Goal: Information Seeking & Learning: Find specific fact

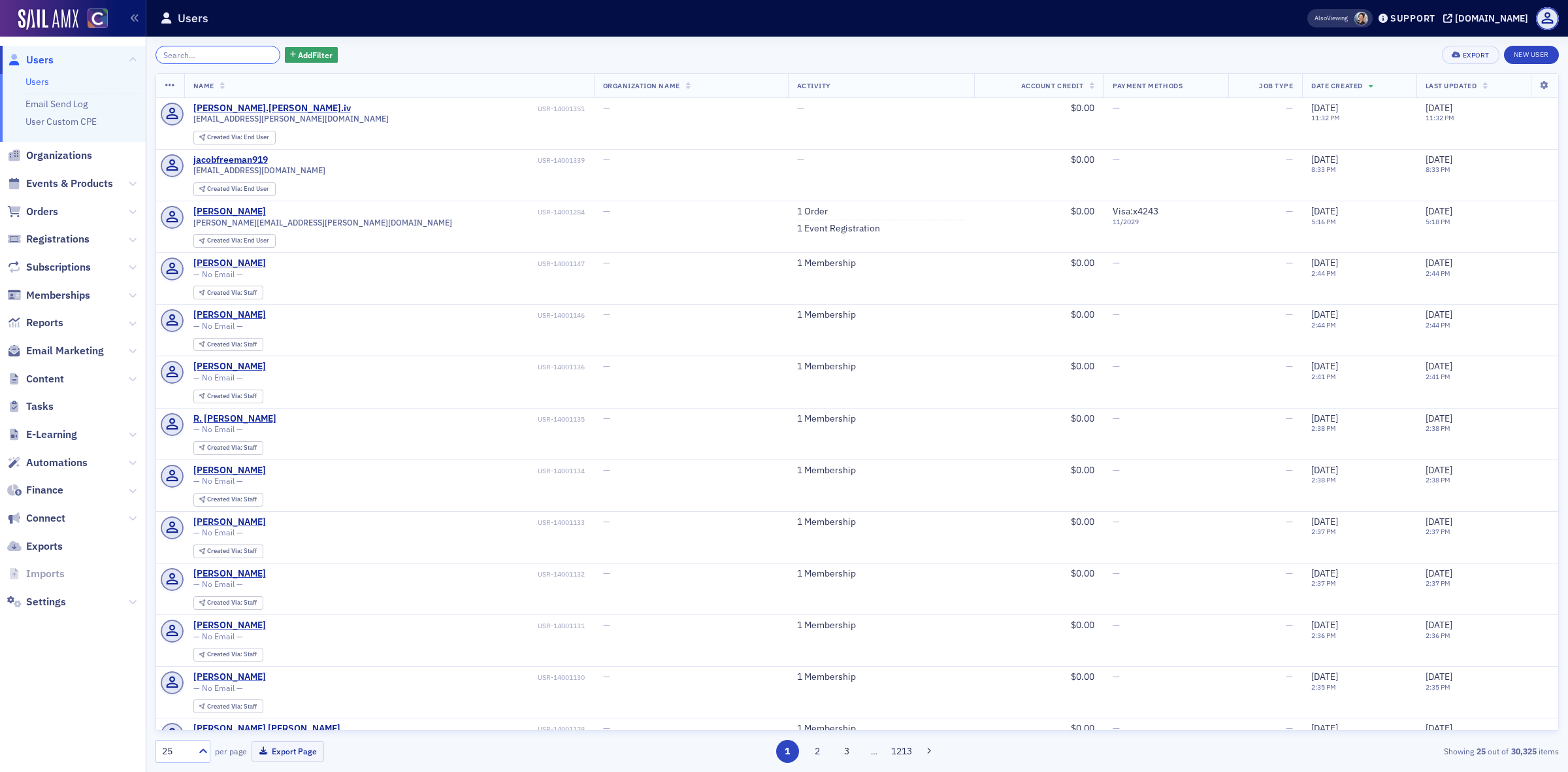
click at [231, 47] on input "search" at bounding box center [218, 55] width 125 height 19
click at [50, 218] on span "Orders" at bounding box center [42, 211] width 32 height 14
click at [49, 210] on span "Orders" at bounding box center [42, 211] width 32 height 14
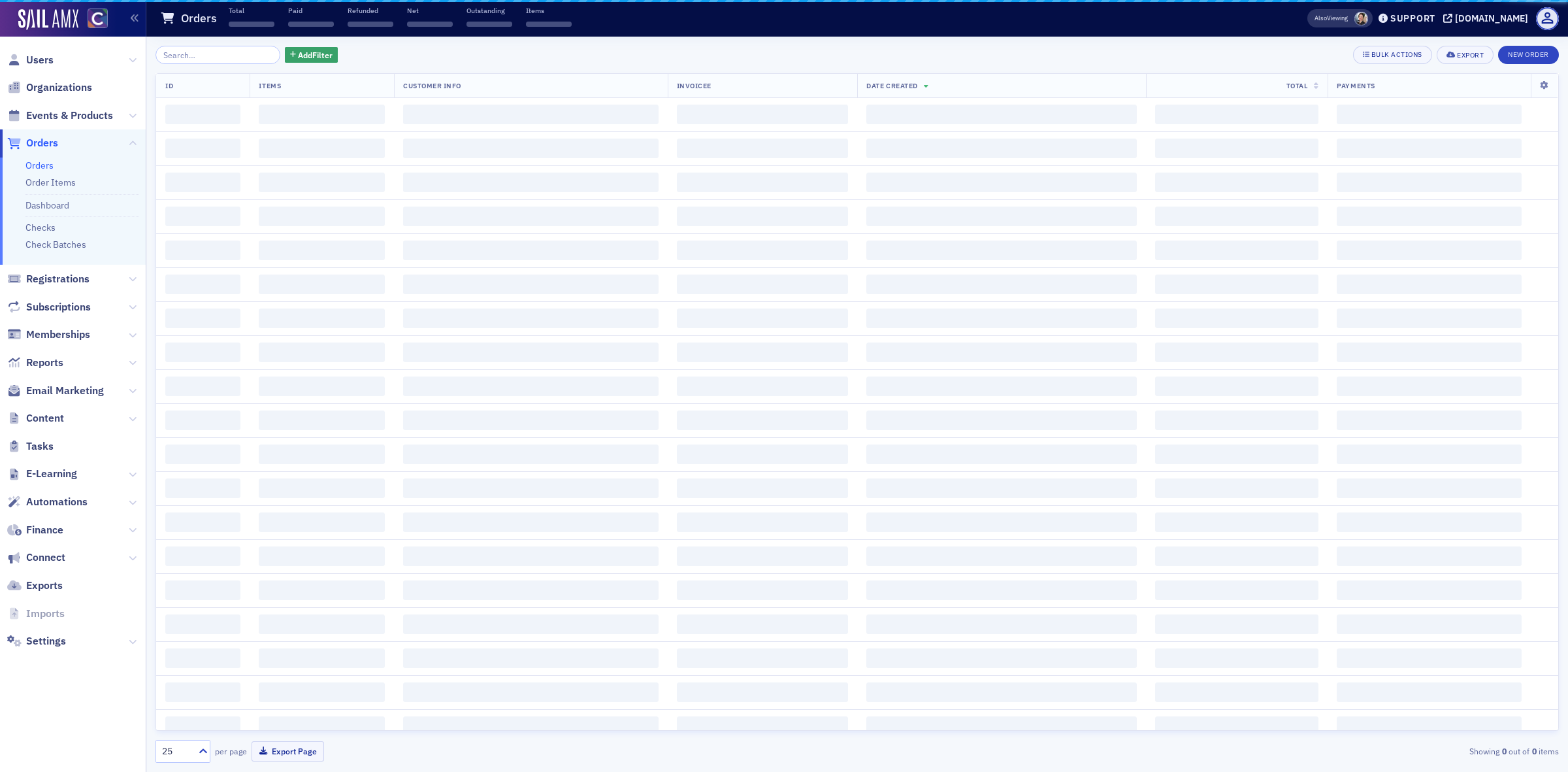
click at [230, 58] on input "search" at bounding box center [218, 55] width 125 height 19
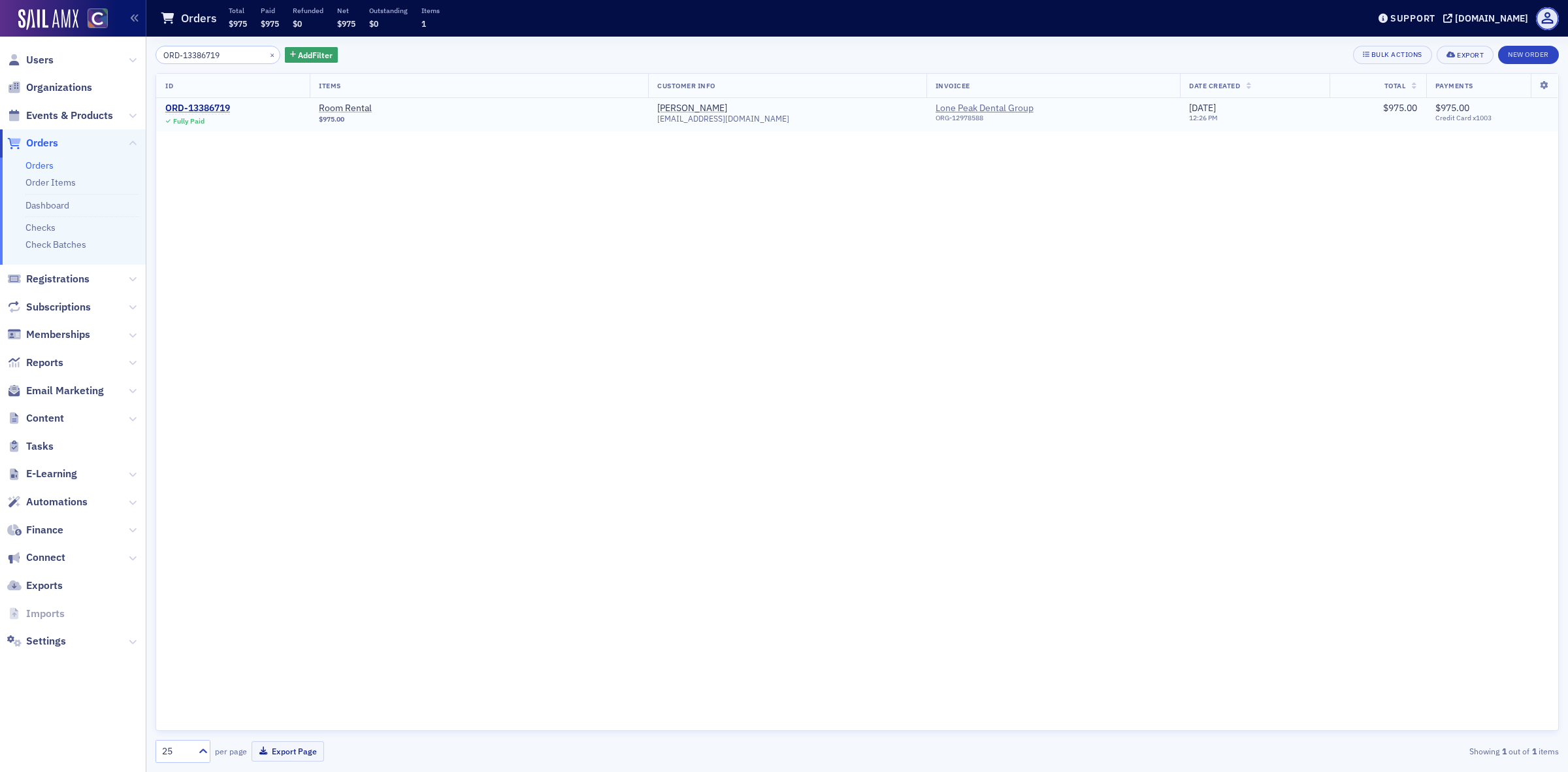
type input "ORD-13386719"
click at [198, 111] on div "ORD-13386719" at bounding box center [197, 108] width 65 height 12
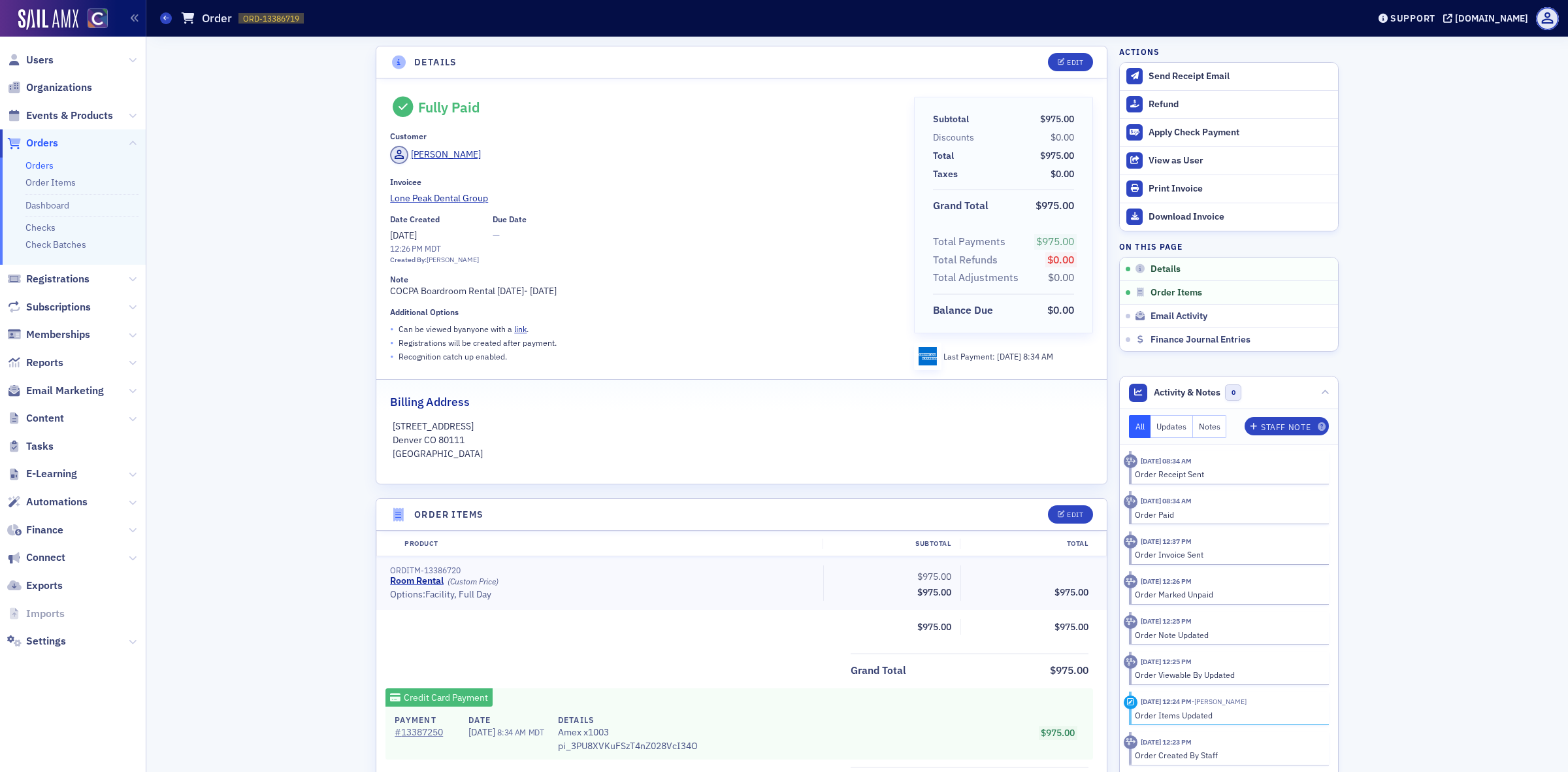
drag, startPoint x: 568, startPoint y: 290, endPoint x: 386, endPoint y: 294, distance: 182.0
click at [390, 294] on div "Note COCPA Boardroom Rental [DATE]- [DATE]" at bounding box center [642, 286] width 505 height 23
copy div "COCPA Boardroom Rental [DATE]- [DATE]"
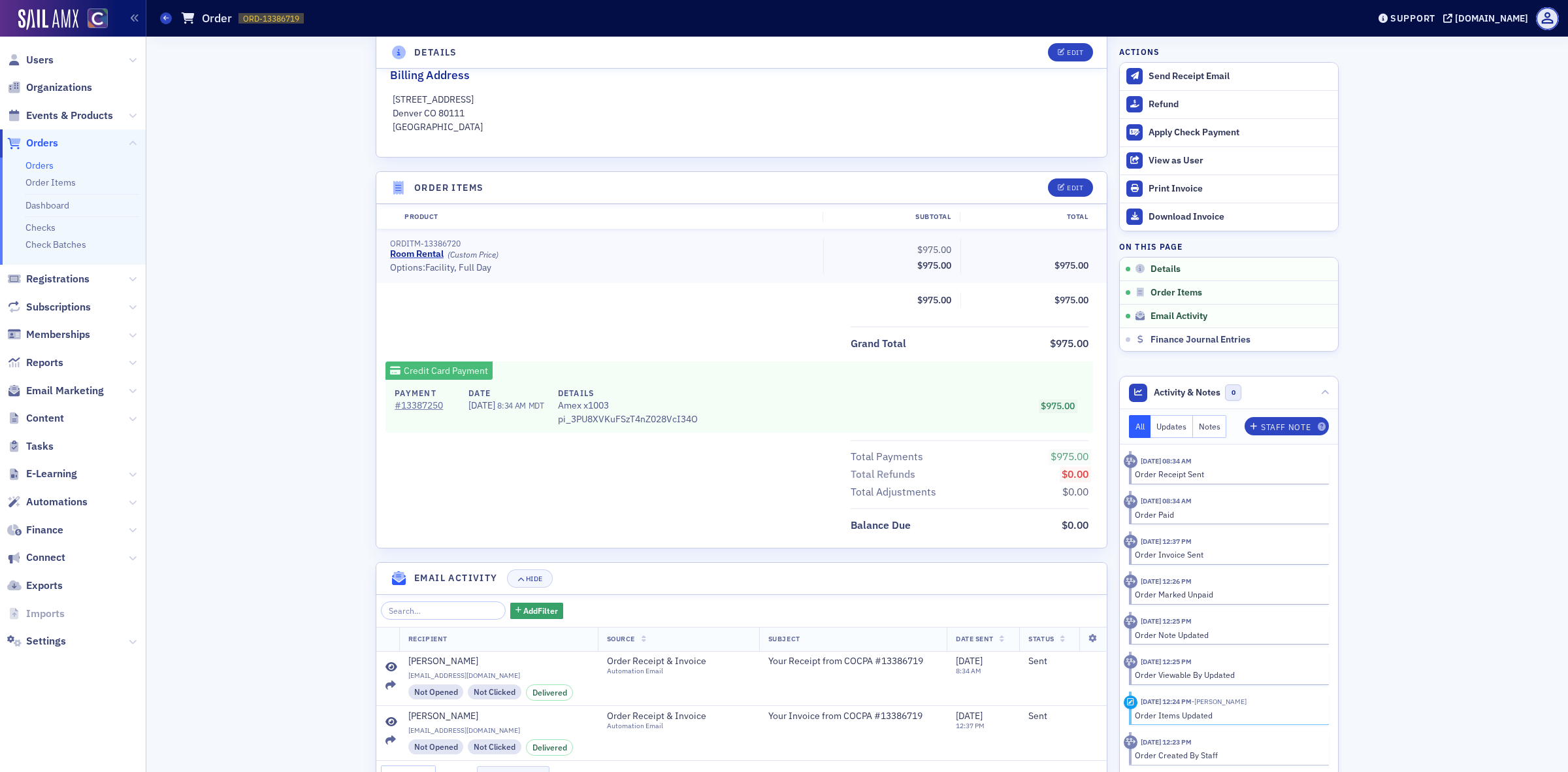
scroll to position [417, 0]
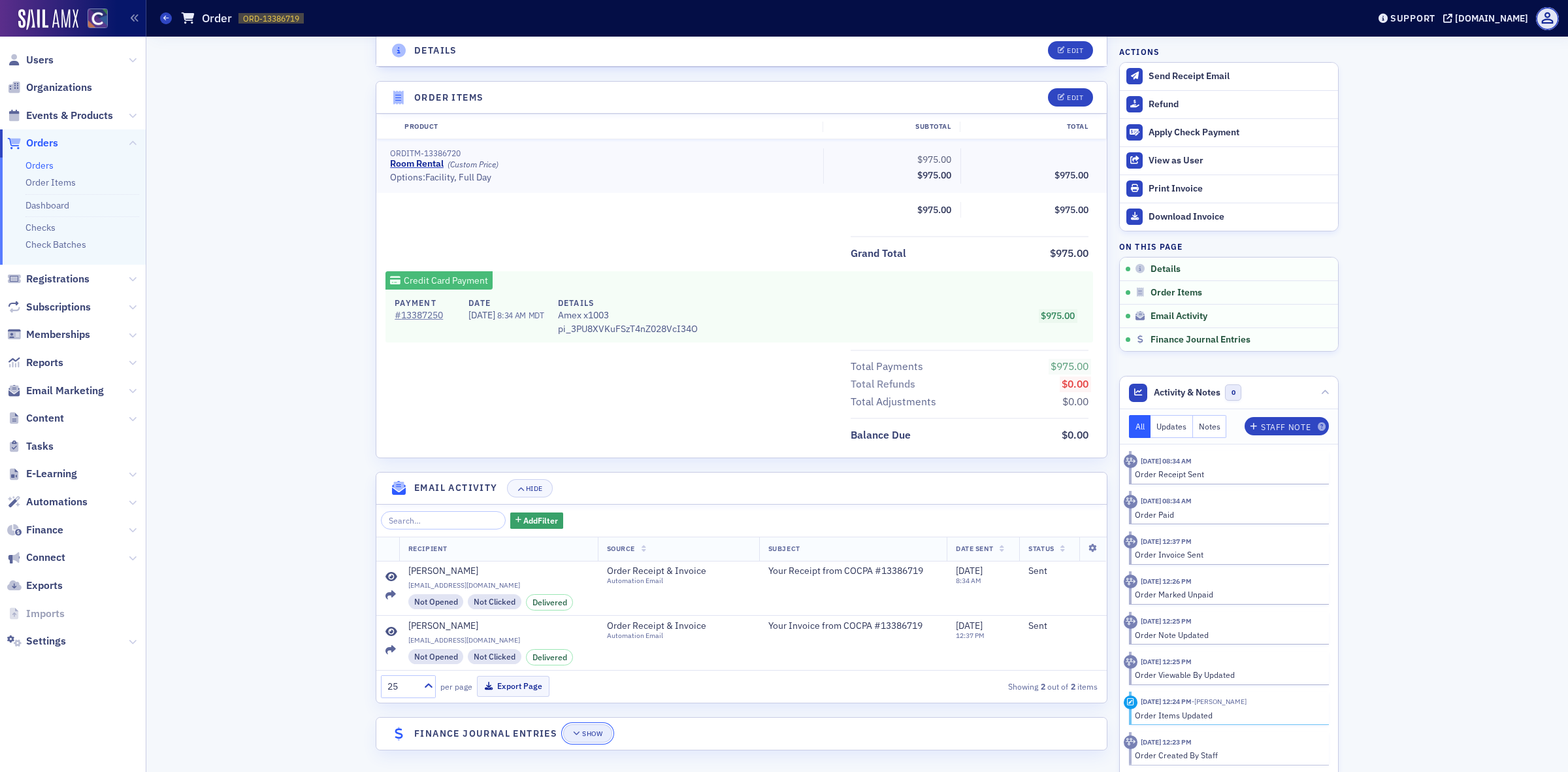
click at [573, 733] on icon "button" at bounding box center [576, 734] width 8 height 7
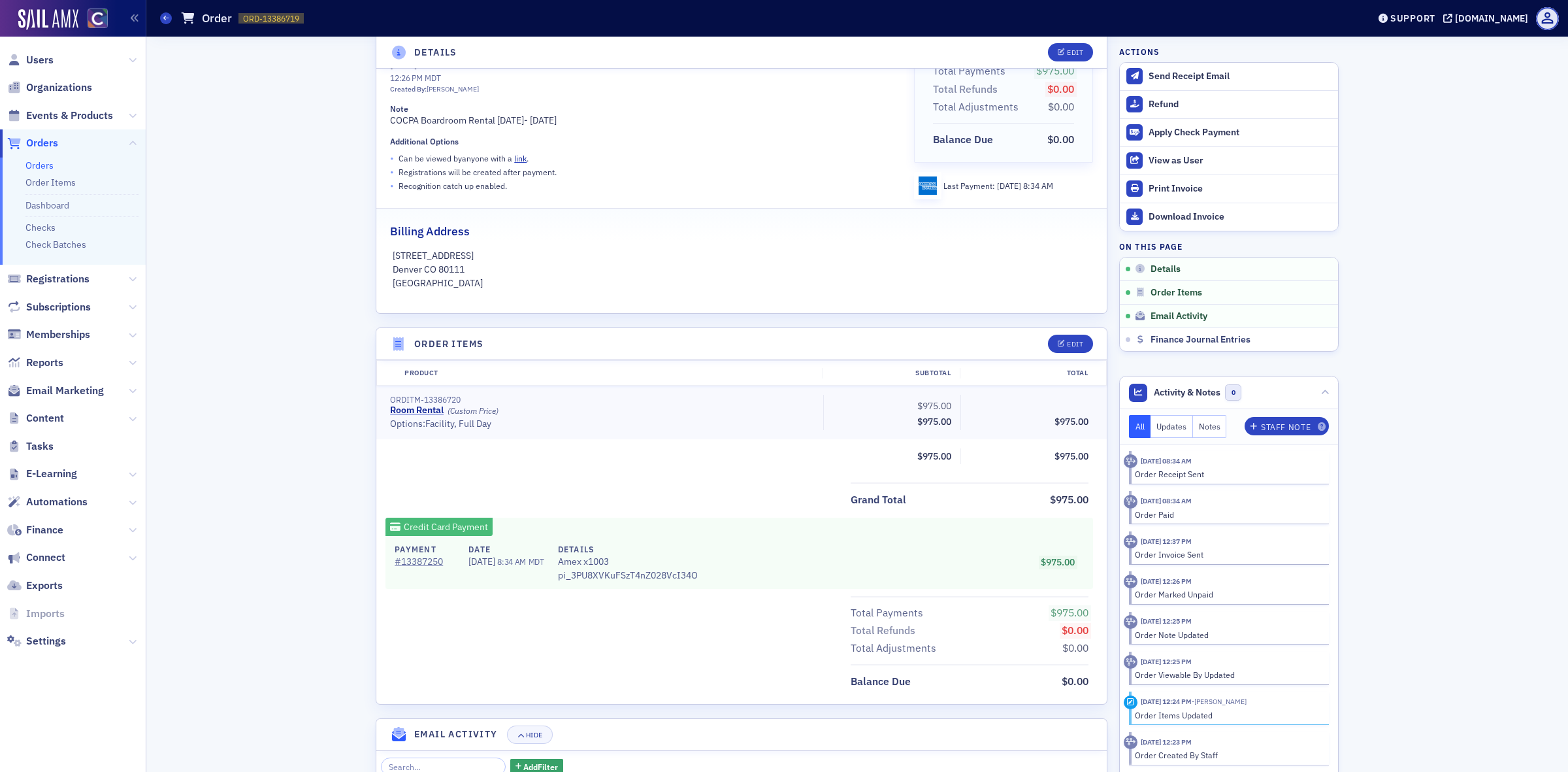
scroll to position [0, 0]
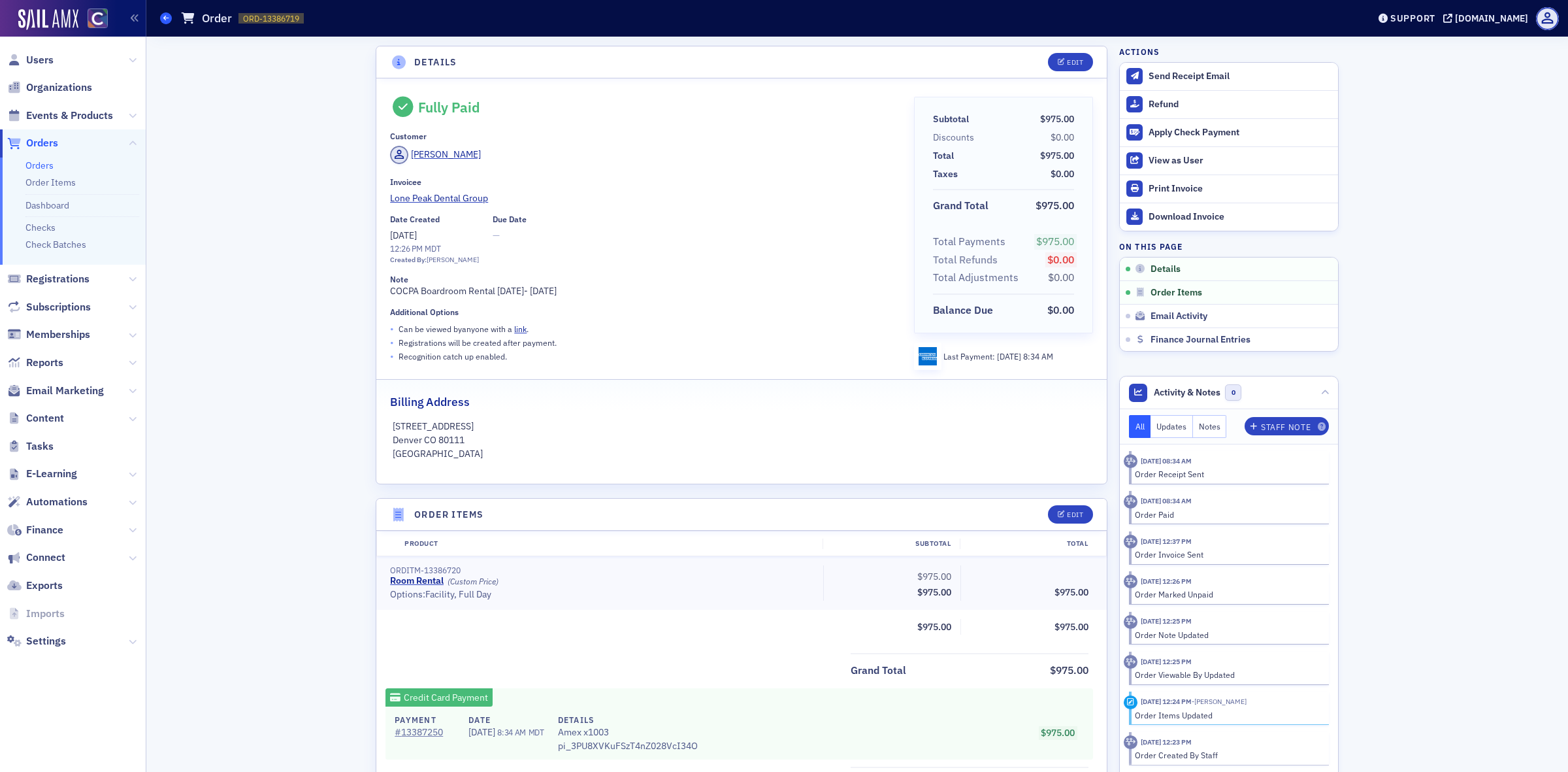
click at [162, 12] on span at bounding box center [165, 18] width 12 height 12
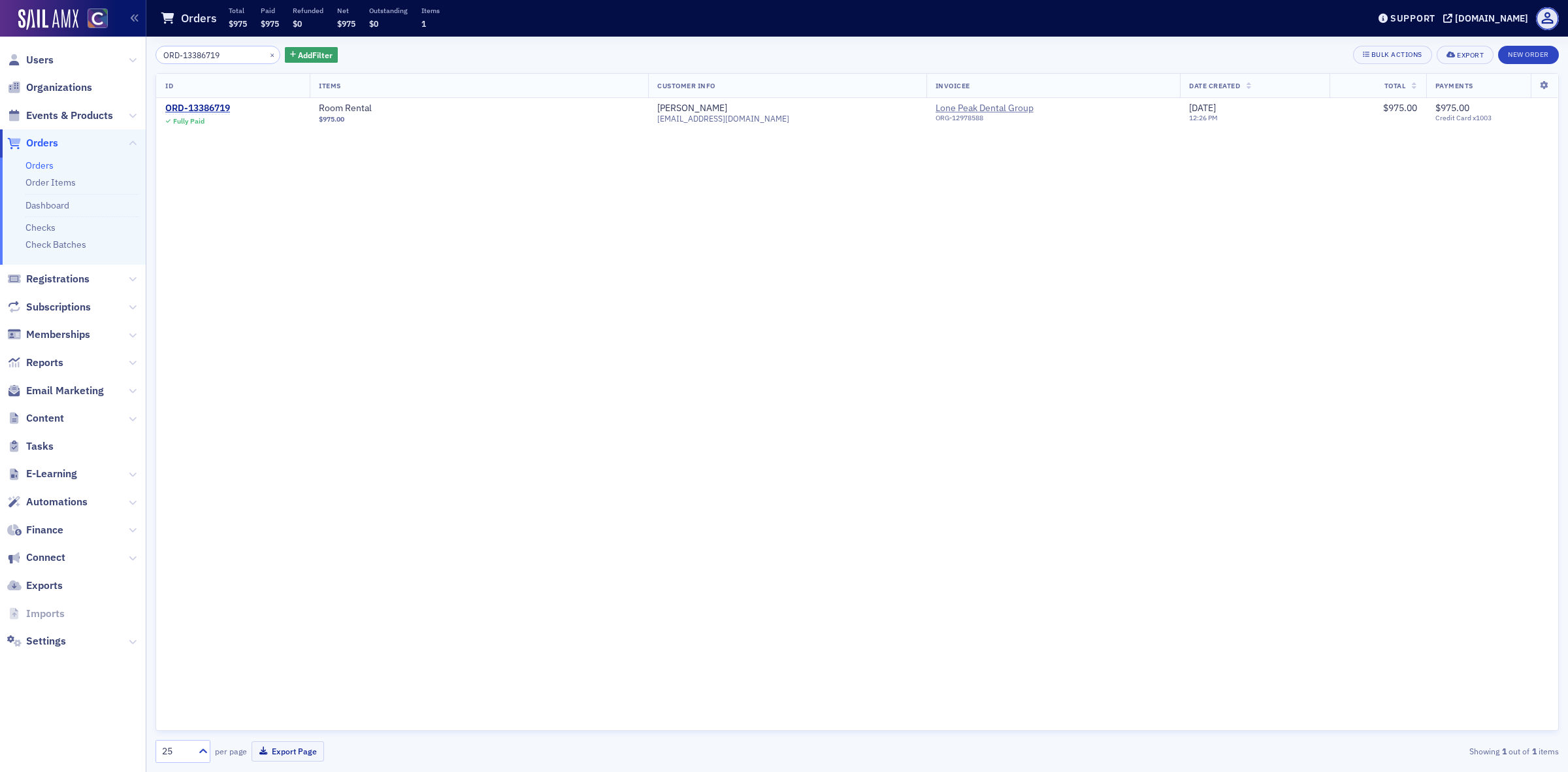
drag, startPoint x: 243, startPoint y: 52, endPoint x: 139, endPoint y: 60, distance: 104.3
click at [139, 60] on div "Users Organizations Events & Products Orders Orders Order Items Dashboard Check…" at bounding box center [784, 386] width 1568 height 772
type input "ORD-13470142"
click at [202, 105] on div "ORD-13470142" at bounding box center [197, 108] width 65 height 12
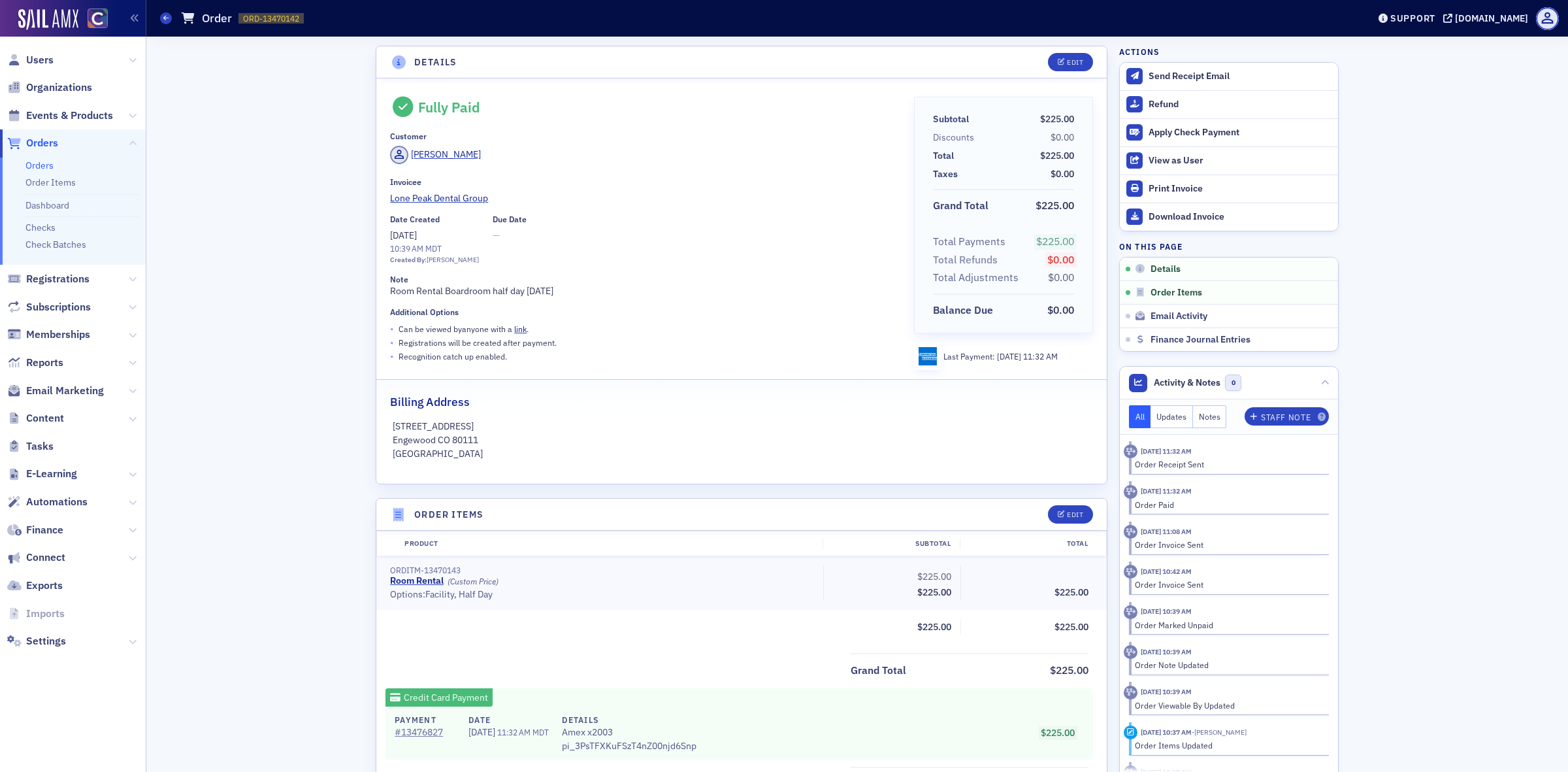
drag, startPoint x: 560, startPoint y: 291, endPoint x: 384, endPoint y: 286, distance: 176.1
click at [390, 286] on div "Note Room Rental Boardroom half day [DATE]" at bounding box center [642, 286] width 505 height 23
copy div "Room Rental Boardroom half day [DATE]"
click at [162, 20] on span at bounding box center [165, 18] width 12 height 12
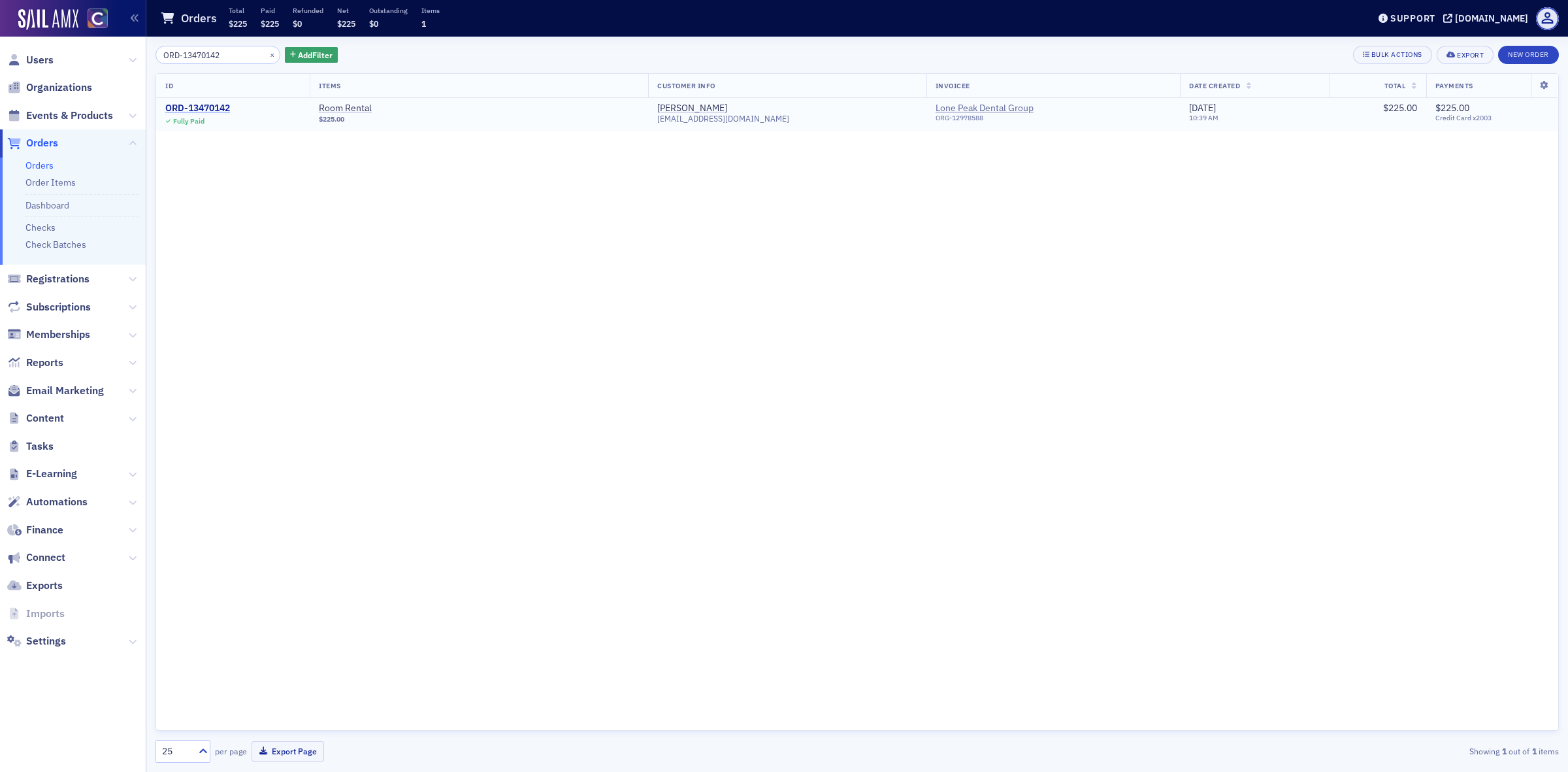
click at [193, 105] on div "ORD-13470142" at bounding box center [197, 108] width 65 height 12
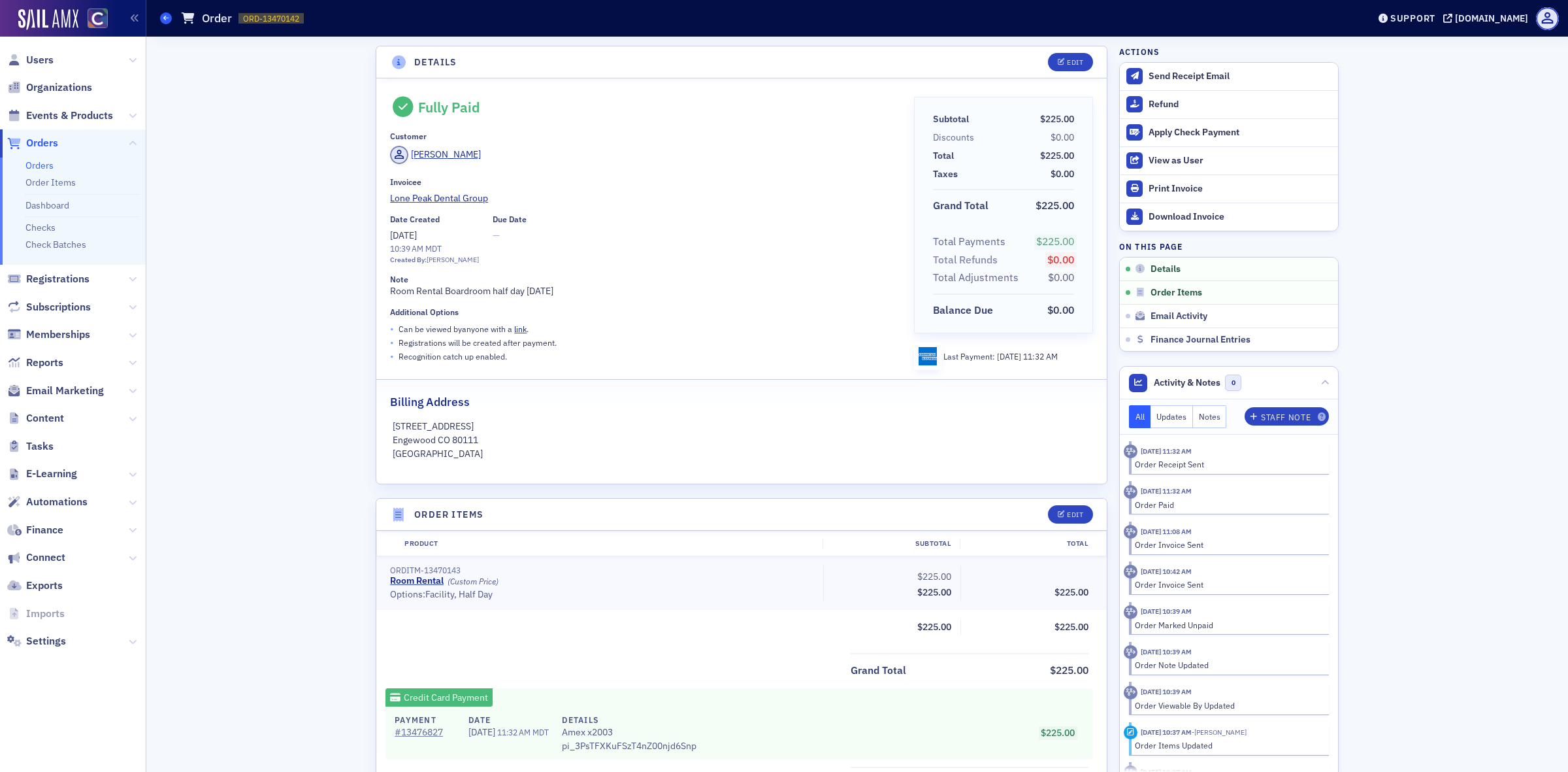
click at [165, 17] on icon at bounding box center [166, 18] width 5 height 6
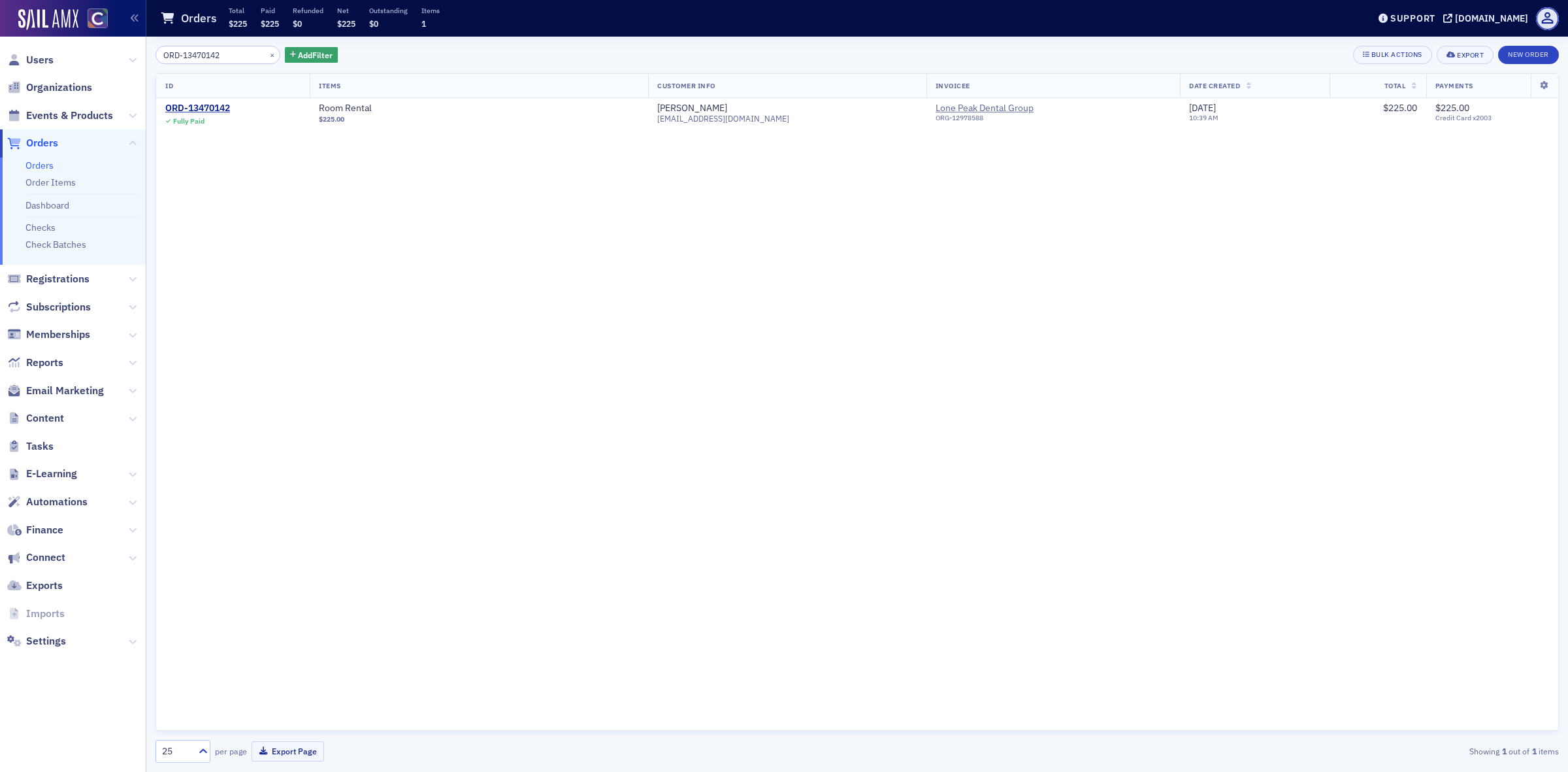
drag, startPoint x: 240, startPoint y: 56, endPoint x: 123, endPoint y: 60, distance: 117.1
click at [123, 60] on div "Users Organizations Events & Products Orders Orders Order Items Dashboard Check…" at bounding box center [784, 386] width 1568 height 772
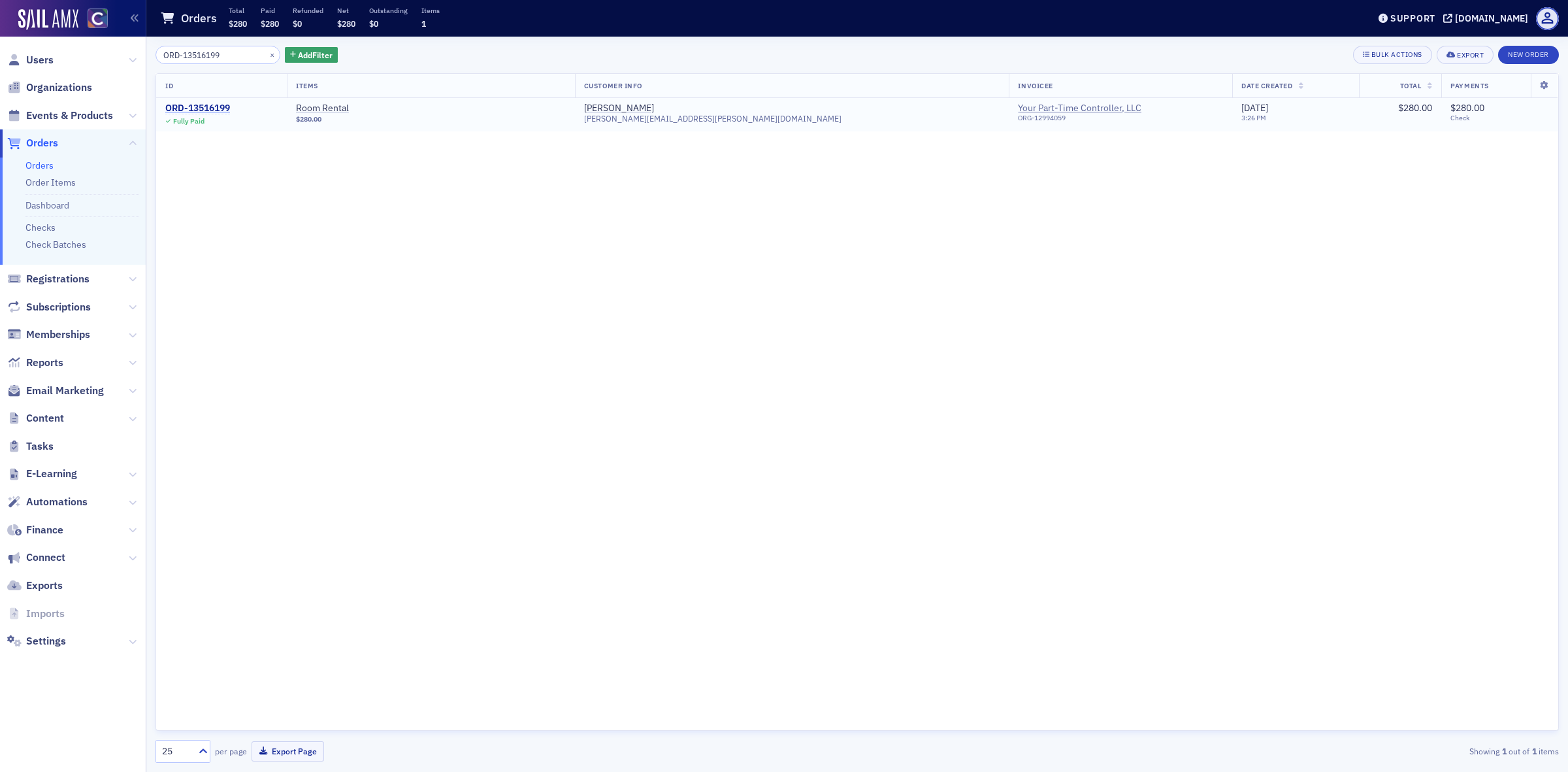
type input "ORD-13516199"
click at [193, 106] on div "ORD-13516199" at bounding box center [197, 108] width 65 height 12
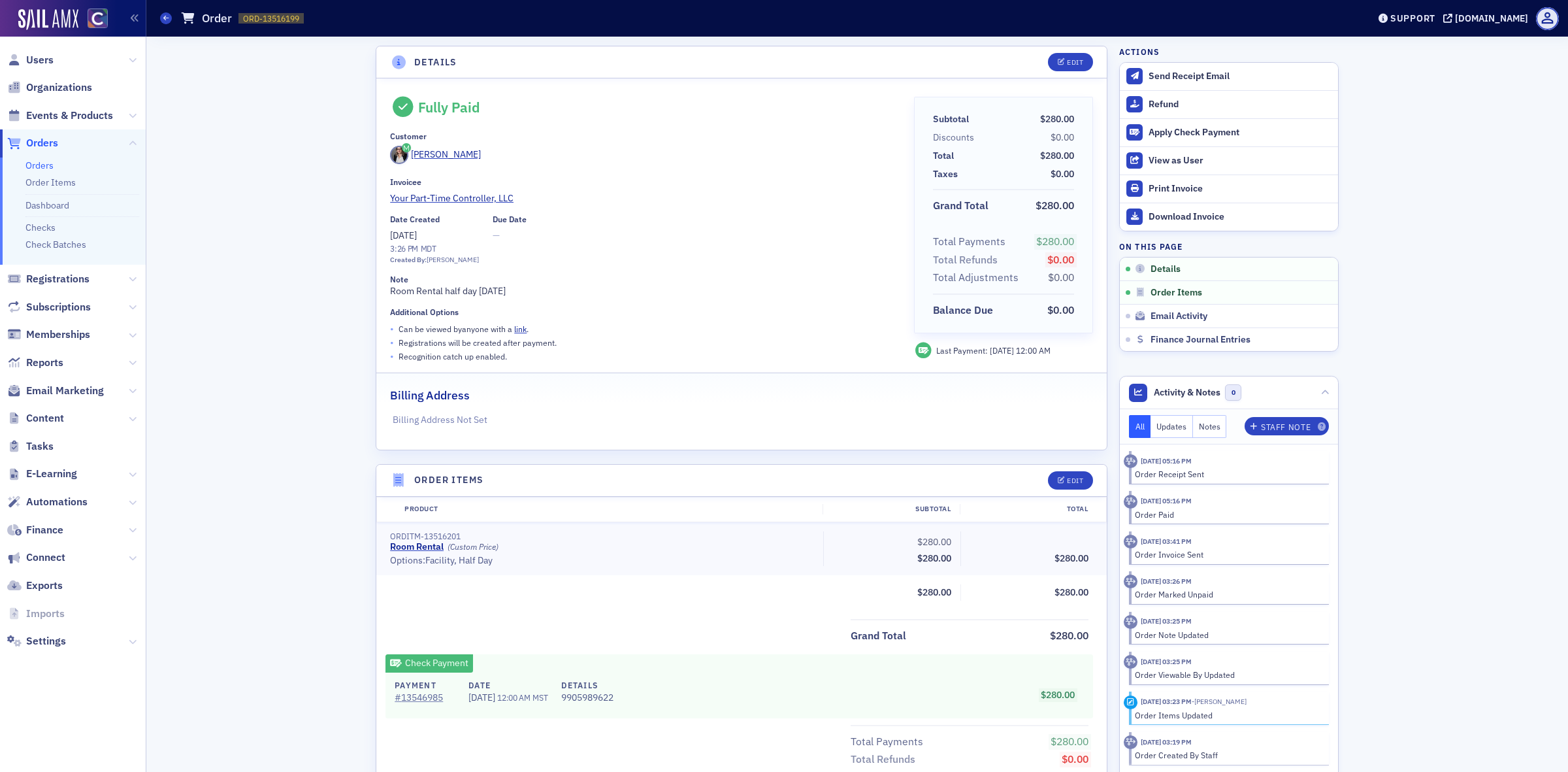
drag, startPoint x: 530, startPoint y: 290, endPoint x: 376, endPoint y: 290, distance: 154.0
click at [376, 290] on div "Fully Paid Customer [PERSON_NAME] Invoicee Your Part-Time Controller, LLC Date …" at bounding box center [741, 264] width 731 height 371
copy div "Room Rental half day [DATE]"
